Goal: Navigation & Orientation: Find specific page/section

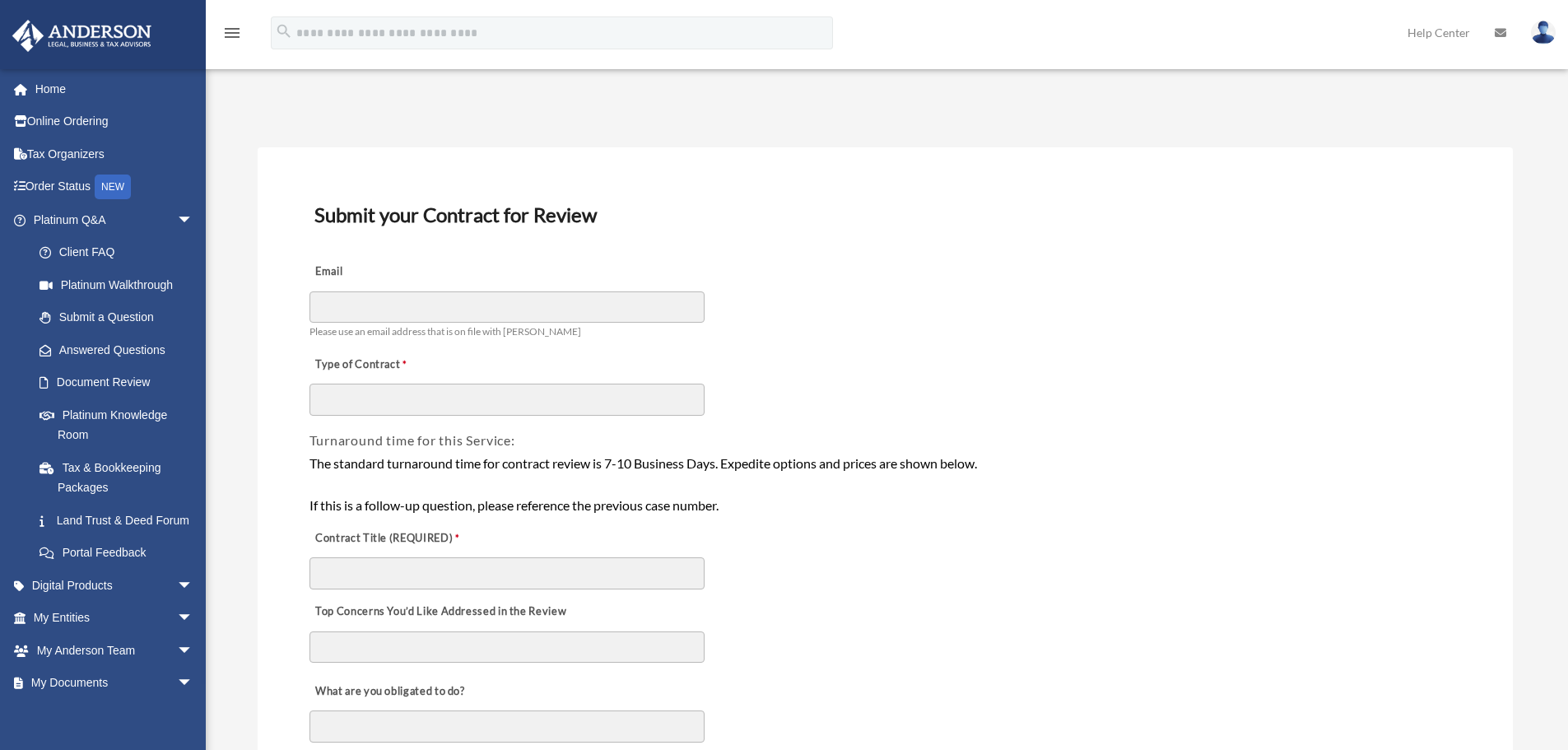
scroll to position [165, 0]
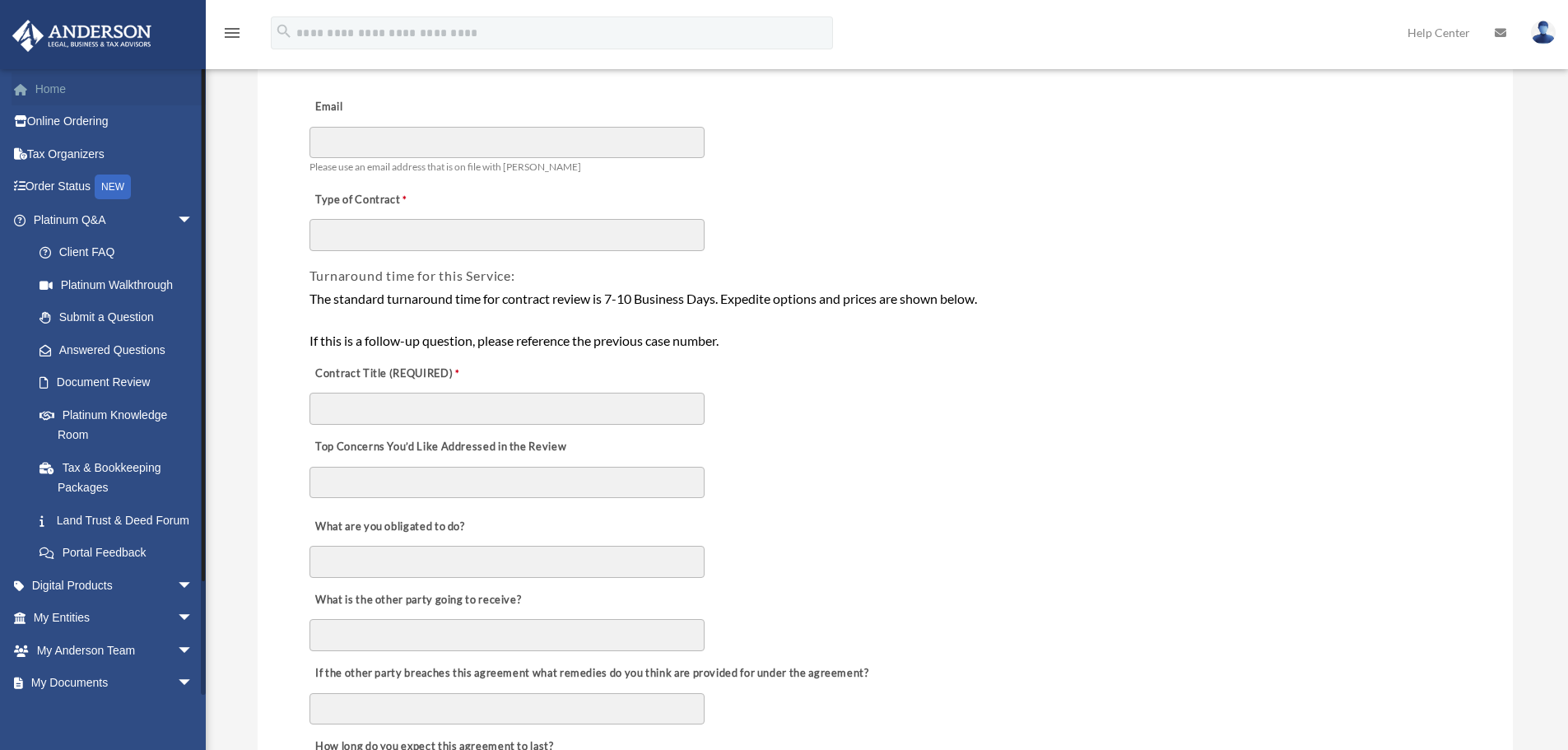
click at [54, 93] on link "Home" at bounding box center [115, 88] width 206 height 33
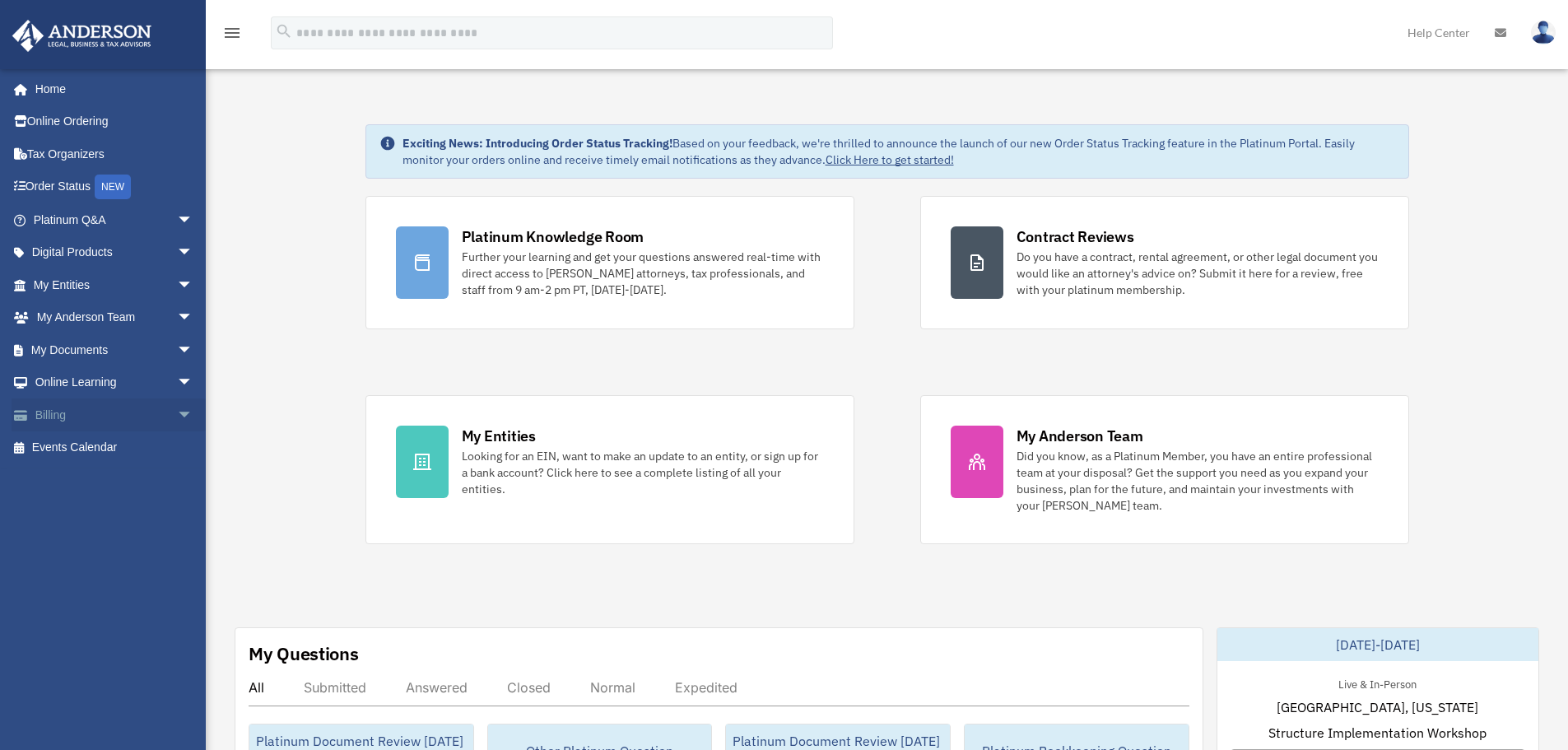
click at [177, 410] on span "arrow_drop_down" at bounding box center [193, 415] width 33 height 34
click at [177, 410] on span "arrow_drop_up" at bounding box center [193, 415] width 33 height 34
click at [230, 22] on div "menu" at bounding box center [231, 33] width 53 height 43
click at [233, 30] on icon "menu" at bounding box center [232, 33] width 20 height 20
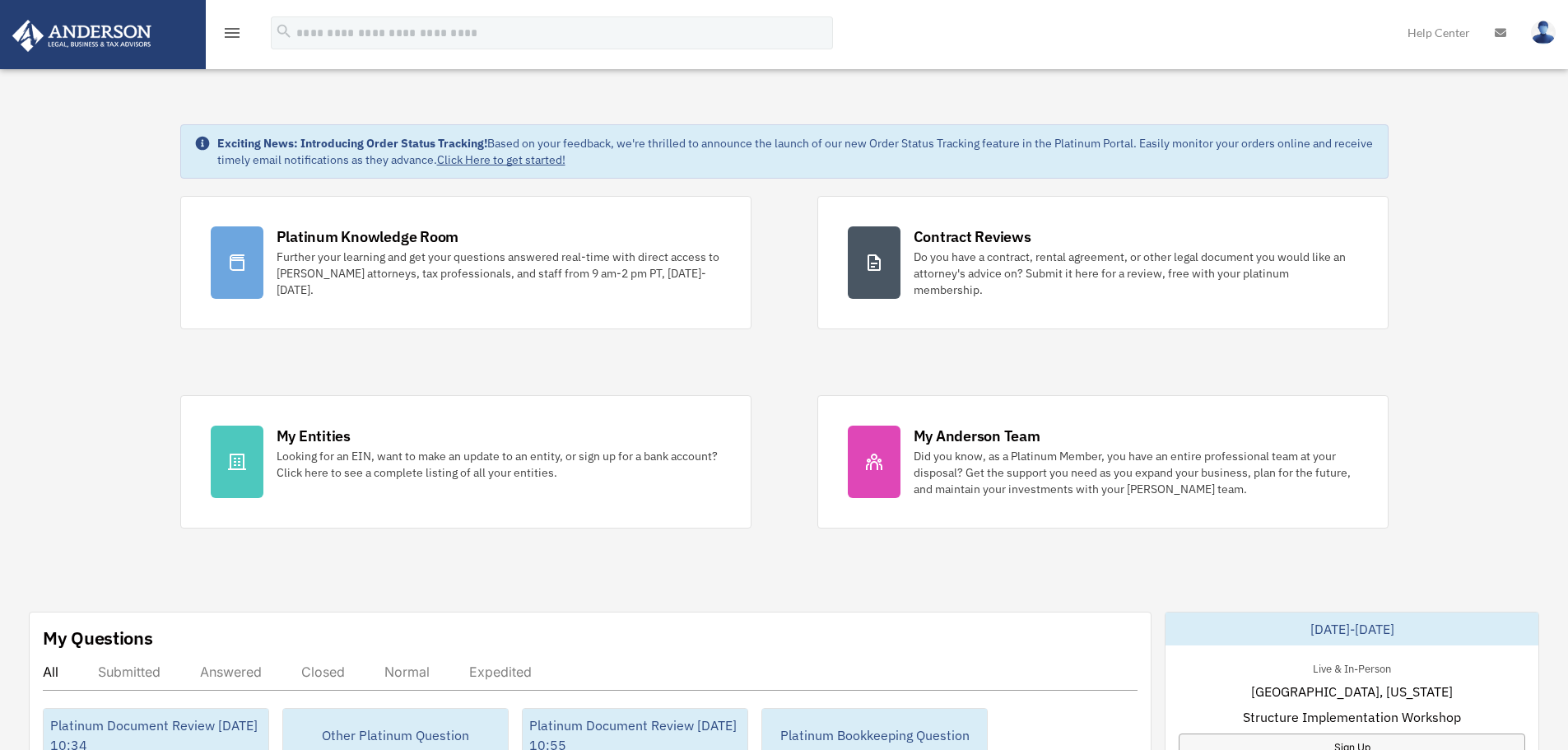
click at [233, 30] on icon "menu" at bounding box center [232, 33] width 20 height 20
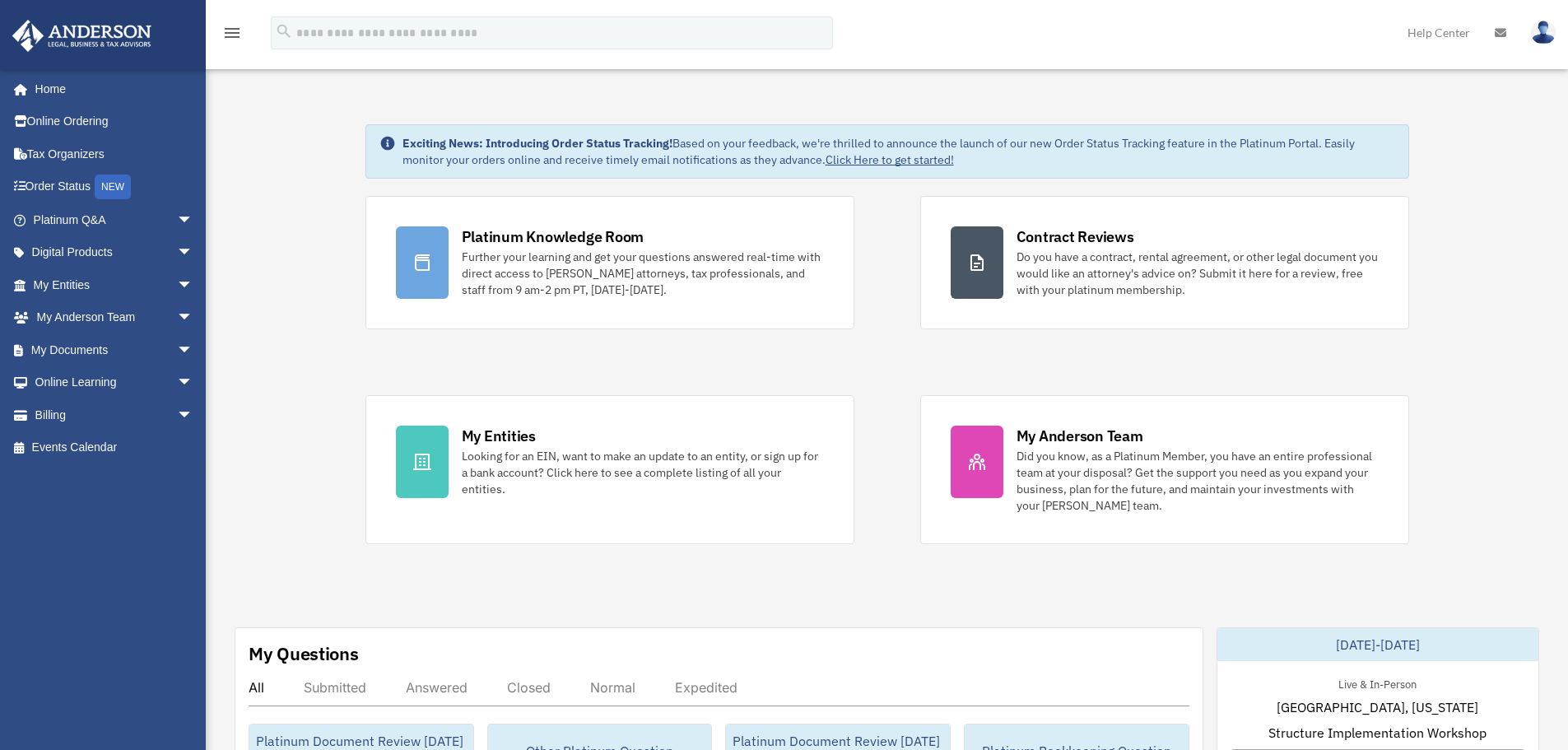
click at [1501, 32] on icon at bounding box center [1501, 33] width 12 height 12
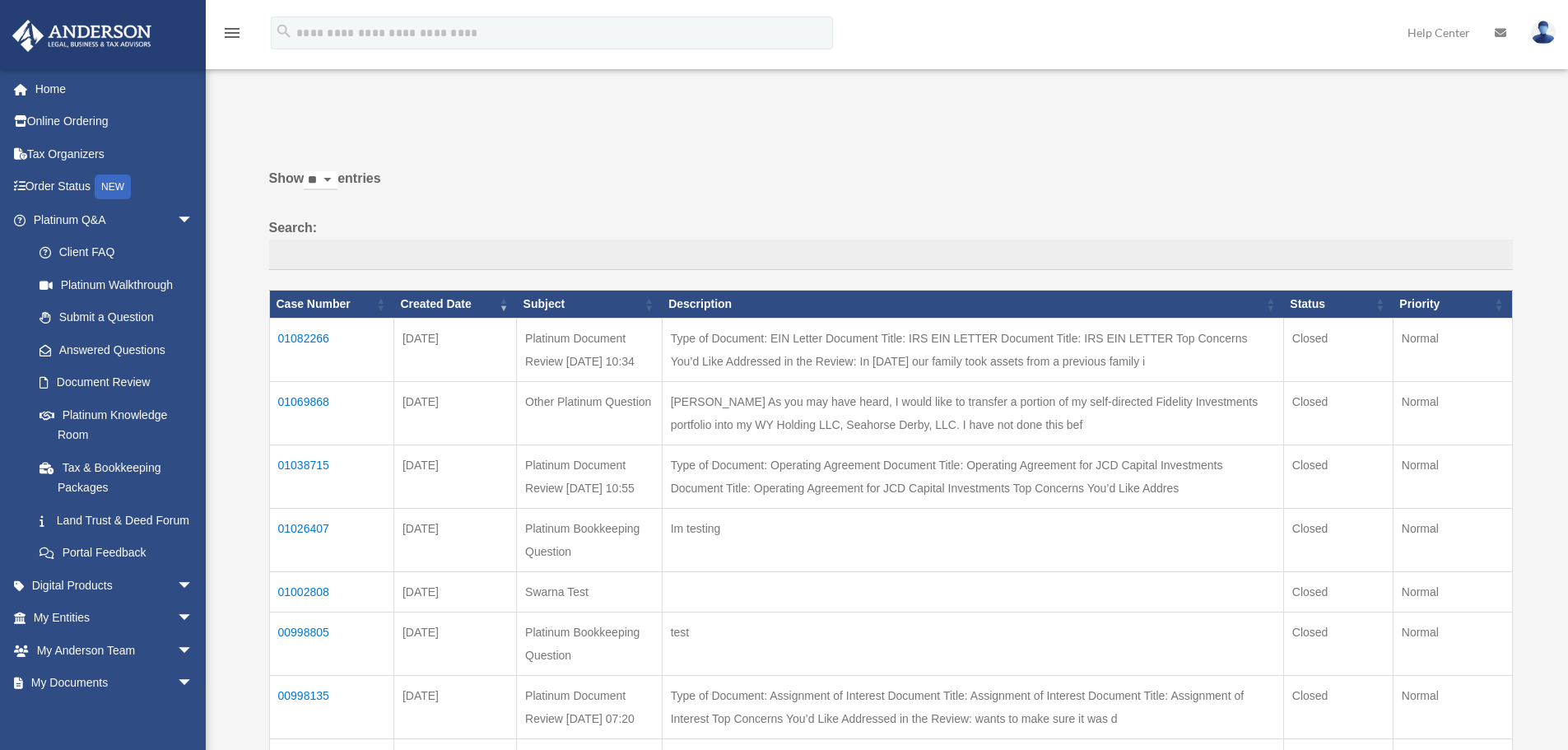
click at [1537, 33] on img at bounding box center [1543, 33] width 25 height 24
click at [1466, 152] on div "Do you really want to log out? Yes No Show ** ** ** *** entries Search: Case Nu…" at bounding box center [885, 555] width 1255 height 888
click at [1544, 33] on img at bounding box center [1543, 33] width 25 height 24
click at [754, 129] on p at bounding box center [885, 122] width 1255 height 23
